Goal: Task Accomplishment & Management: Manage account settings

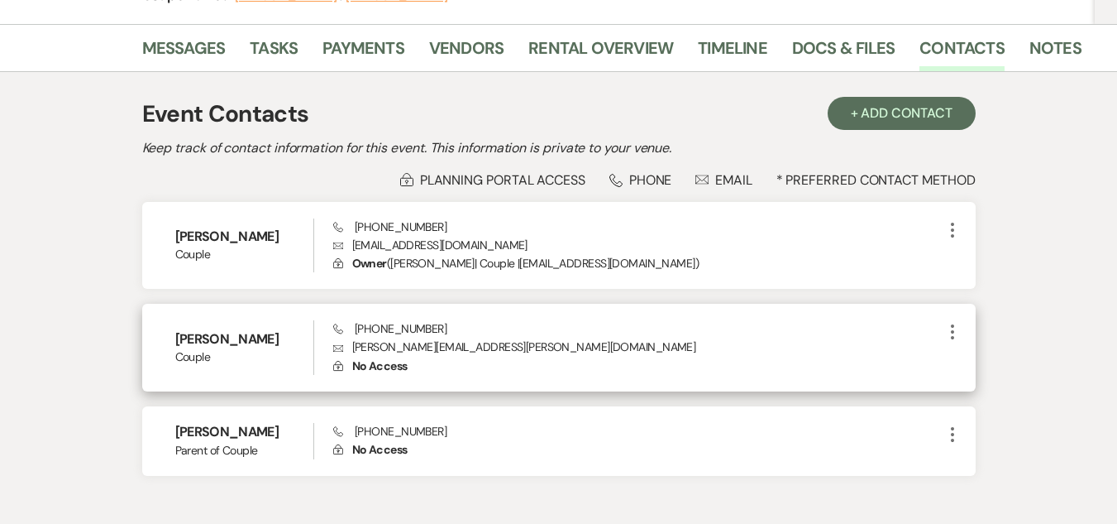
click at [945, 330] on icon "More" at bounding box center [953, 332] width 20 height 20
click at [974, 373] on button "Pencil Edit" at bounding box center [992, 364] width 98 height 28
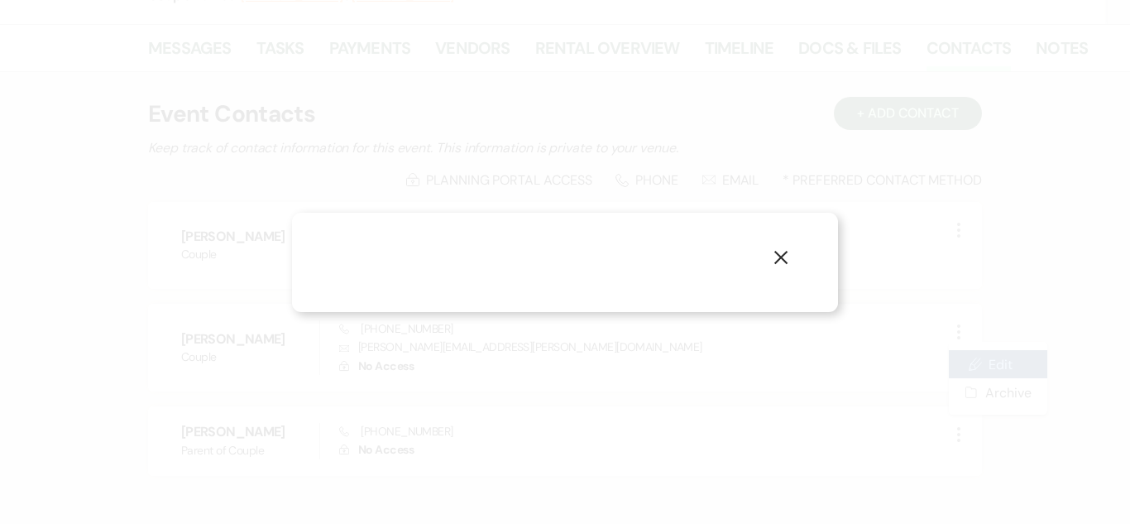
select select "1"
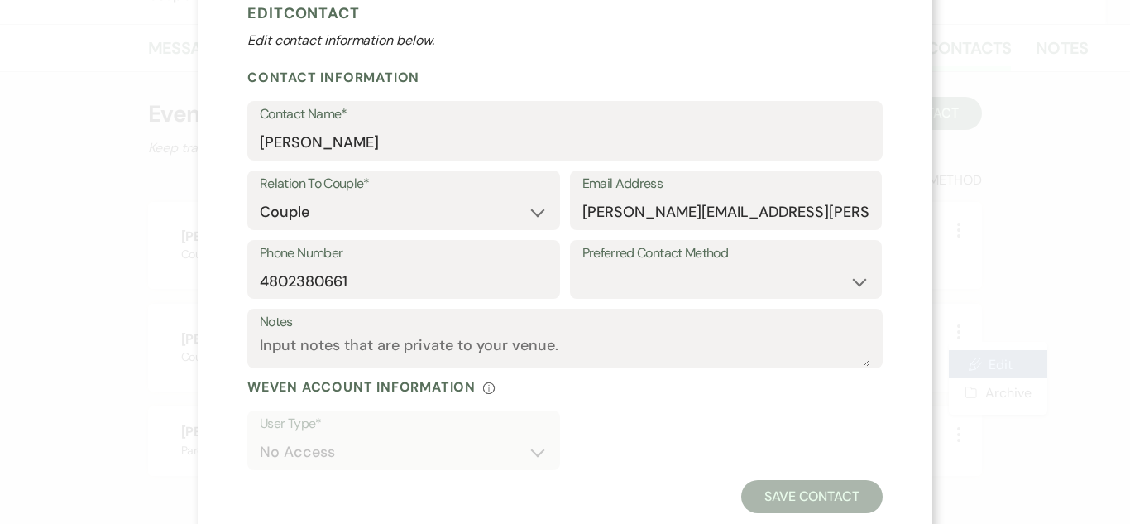
scroll to position [93, 0]
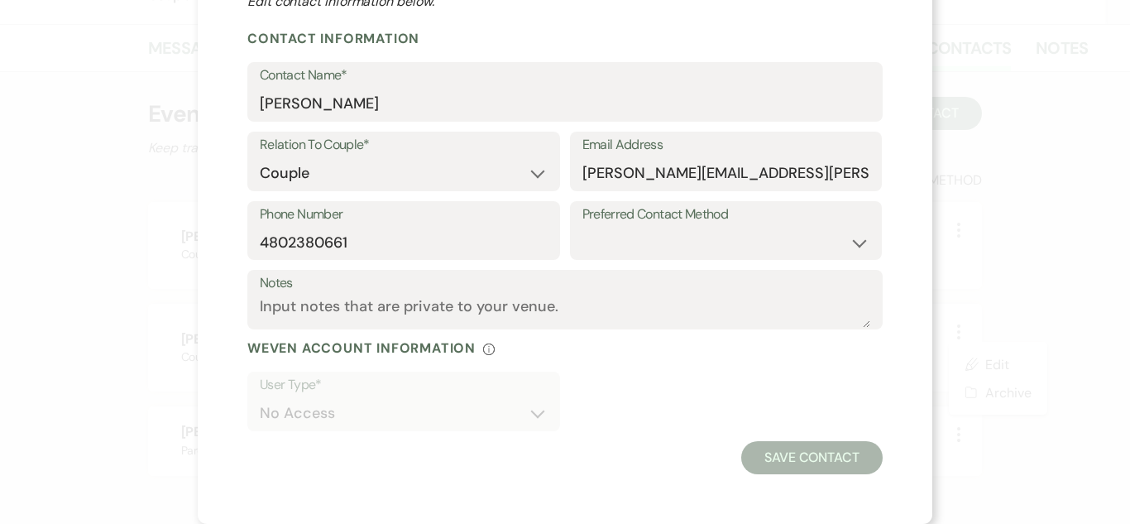
click at [478, 366] on form "Edit Contact Edit contact information below. Contact Information Contact Name* …" at bounding box center [564, 215] width 635 height 517
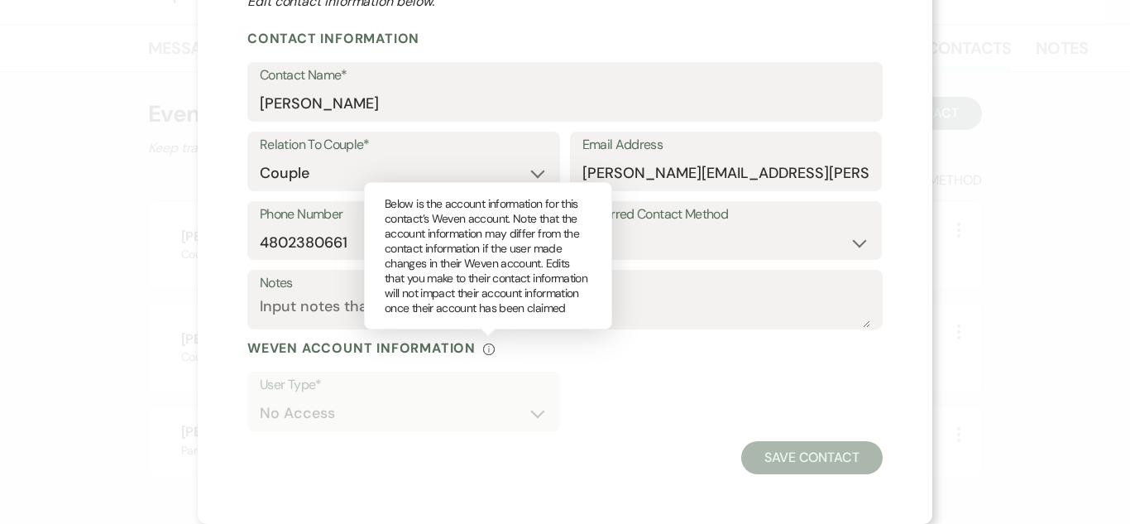
click at [482, 342] on div "Info" at bounding box center [488, 347] width 13 height 17
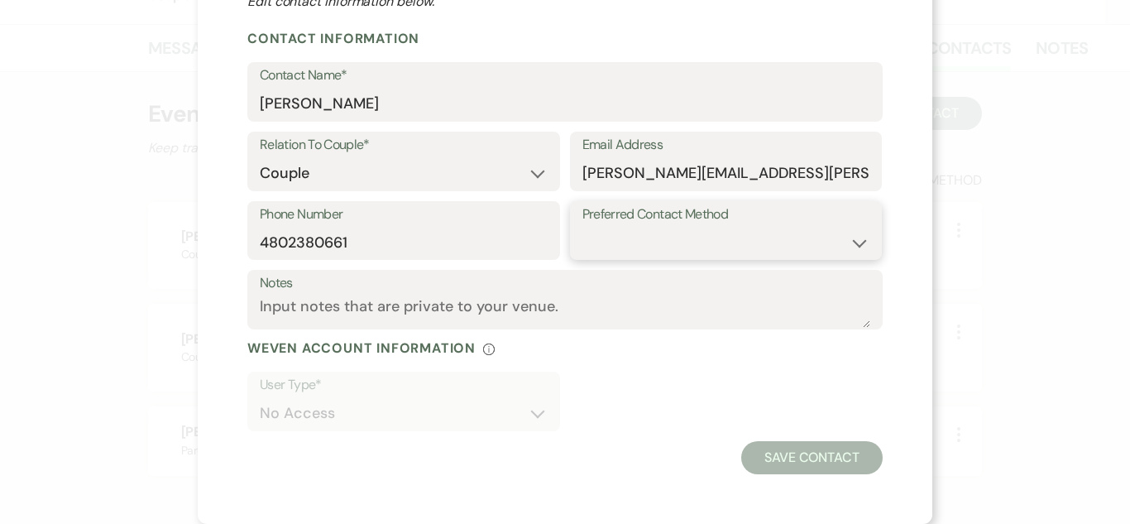
click at [763, 242] on select "Email Phone Text" at bounding box center [726, 242] width 288 height 32
select select "email"
click at [582, 226] on select "Email Phone Text" at bounding box center [726, 242] width 288 height 32
click at [189, 300] on div "X Edit Contact Edit contact information below. Contact Information Contact Name…" at bounding box center [565, 262] width 1130 height 524
click at [138, 255] on div "X Edit Contact Edit contact information below. Contact Information Contact Name…" at bounding box center [565, 262] width 1130 height 524
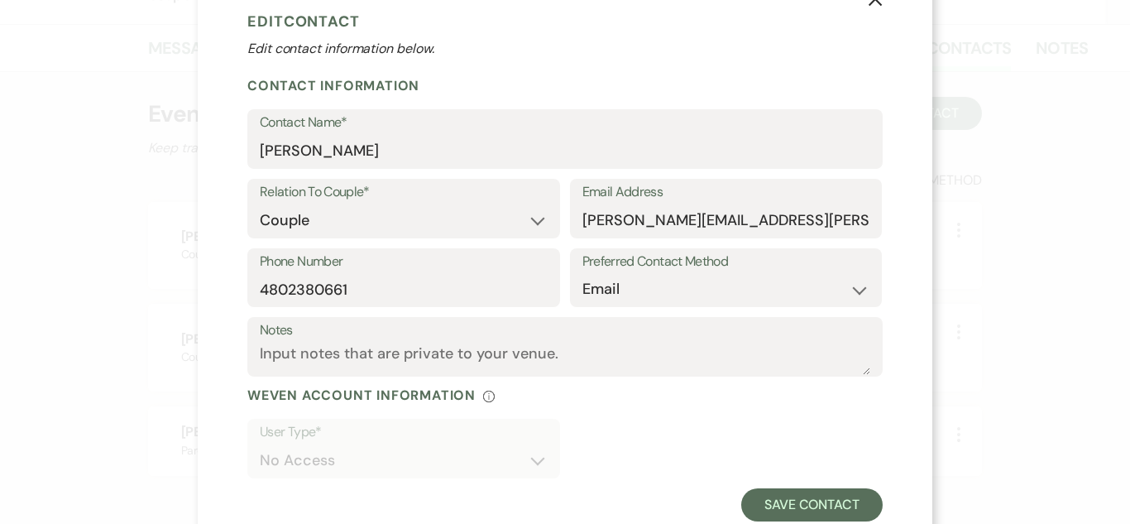
scroll to position [0, 0]
